Goal: Task Accomplishment & Management: Complete application form

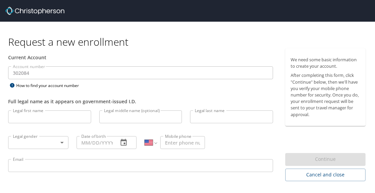
select select "US"
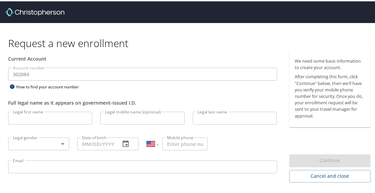
click at [28, 119] on input "Legal first name" at bounding box center [50, 117] width 84 height 13
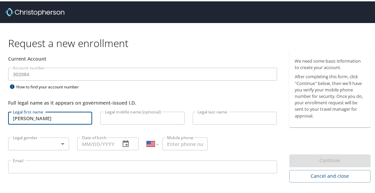
type input "[PERSON_NAME]"
click at [109, 121] on input "Legal middle name (optional)" at bounding box center [142, 117] width 84 height 13
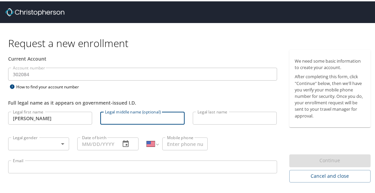
click at [207, 116] on input "Legal last name" at bounding box center [235, 117] width 84 height 13
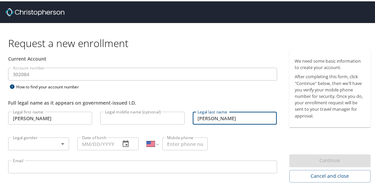
type input "[PERSON_NAME]"
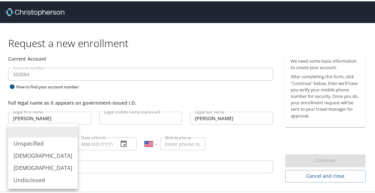
click at [61, 142] on body "Request a new enrollment Current Account Account number 302084 Account number H…" at bounding box center [190, 96] width 380 height 193
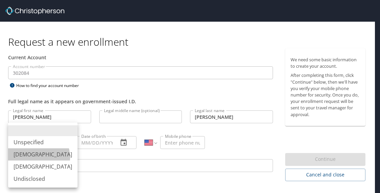
click at [35, 158] on li "[DEMOGRAPHIC_DATA]" at bounding box center [43, 155] width 70 height 12
type input "[DEMOGRAPHIC_DATA]"
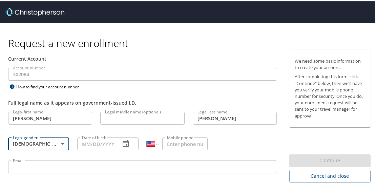
click at [110, 141] on input "Date of birth" at bounding box center [95, 142] width 37 height 13
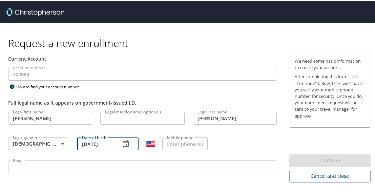
type input "[DATE]"
click at [172, 144] on input "Mobile phone" at bounding box center [184, 142] width 45 height 13
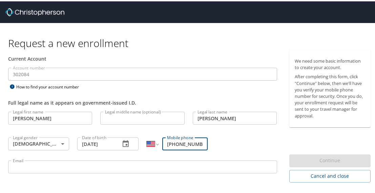
type input "[PHONE_NUMBER]"
click at [37, 167] on input "Email" at bounding box center [142, 165] width 269 height 13
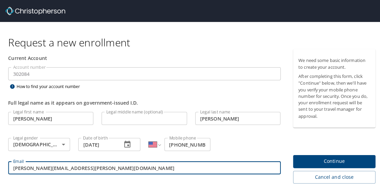
scroll to position [19, 0]
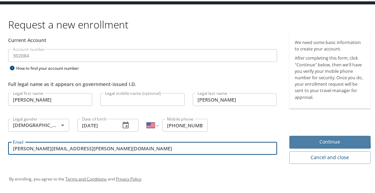
type input "[PERSON_NAME][EMAIL_ADDRESS][PERSON_NAME][DOMAIN_NAME]"
click at [321, 139] on span "Continue" at bounding box center [330, 141] width 71 height 8
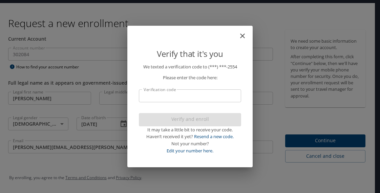
click at [190, 94] on input "Verification code" at bounding box center [190, 96] width 102 height 13
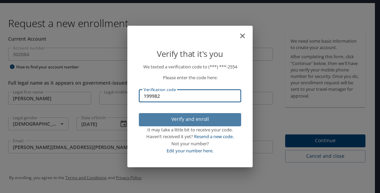
type input "199982"
click at [204, 122] on span "Verify and enroll" at bounding box center [190, 119] width 92 height 8
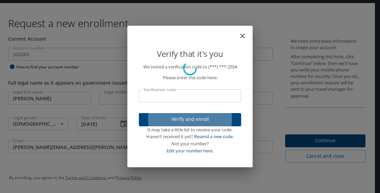
scroll to position [0, 0]
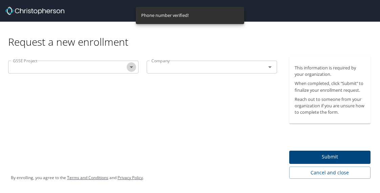
click at [131, 67] on icon "Open" at bounding box center [131, 67] width 3 height 2
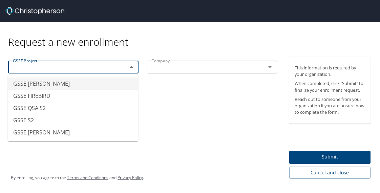
click at [35, 86] on li "GSSE [PERSON_NAME]" at bounding box center [73, 84] width 131 height 12
type input "GSSE [PERSON_NAME]"
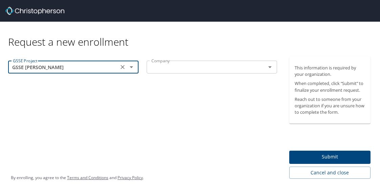
click at [190, 69] on input "text" at bounding box center [202, 67] width 106 height 9
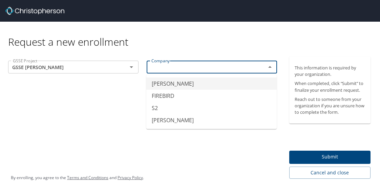
click at [155, 88] on li "[PERSON_NAME]" at bounding box center [211, 84] width 131 height 12
type input "[PERSON_NAME]"
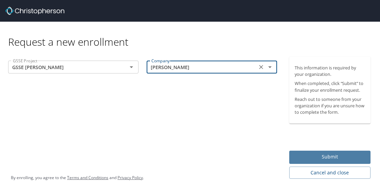
click at [339, 155] on span "Submit" at bounding box center [330, 157] width 71 height 8
